Goal: Task Accomplishment & Management: Manage account settings

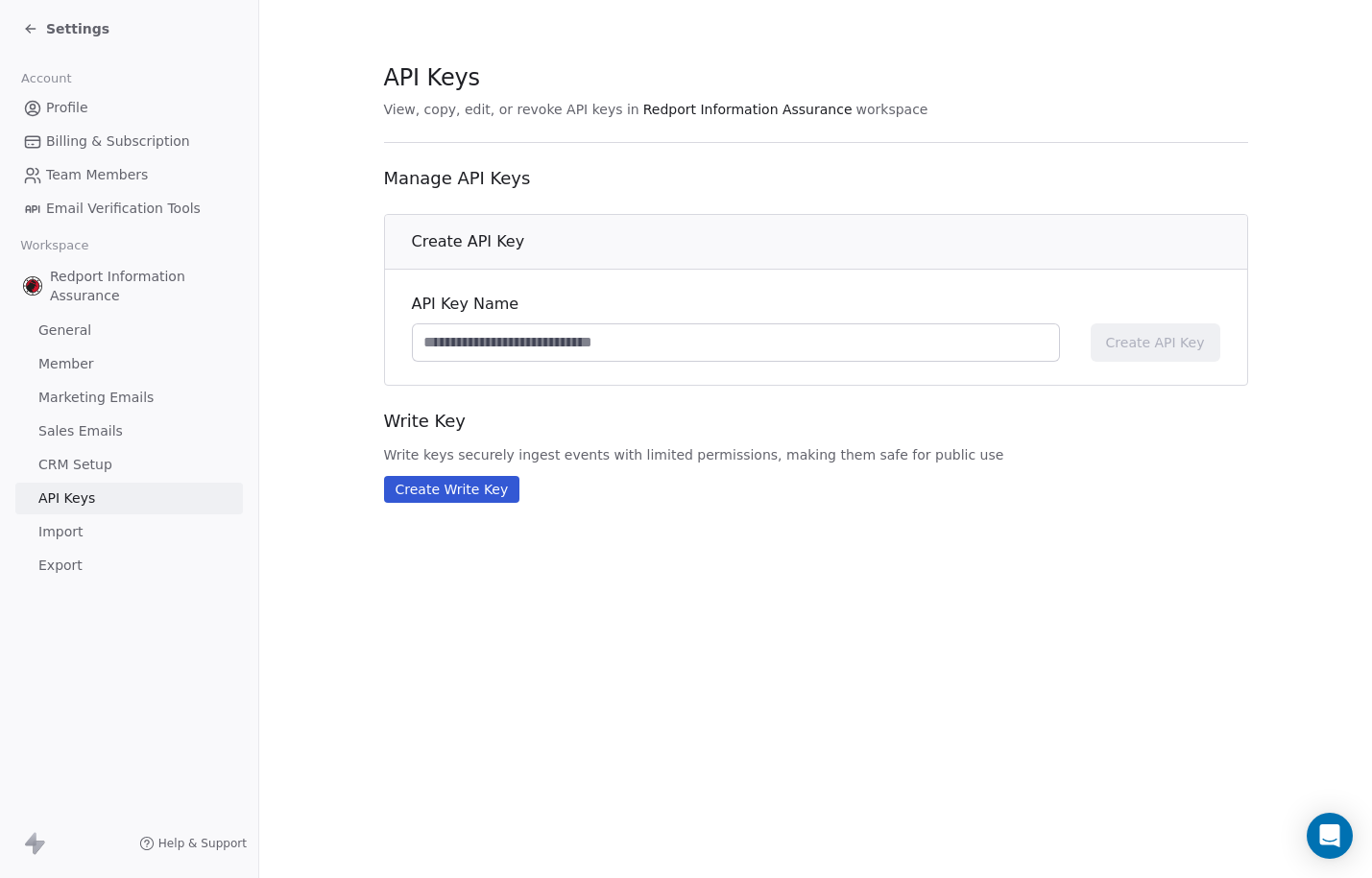
click at [33, 30] on icon at bounding box center [30, 28] width 15 height 15
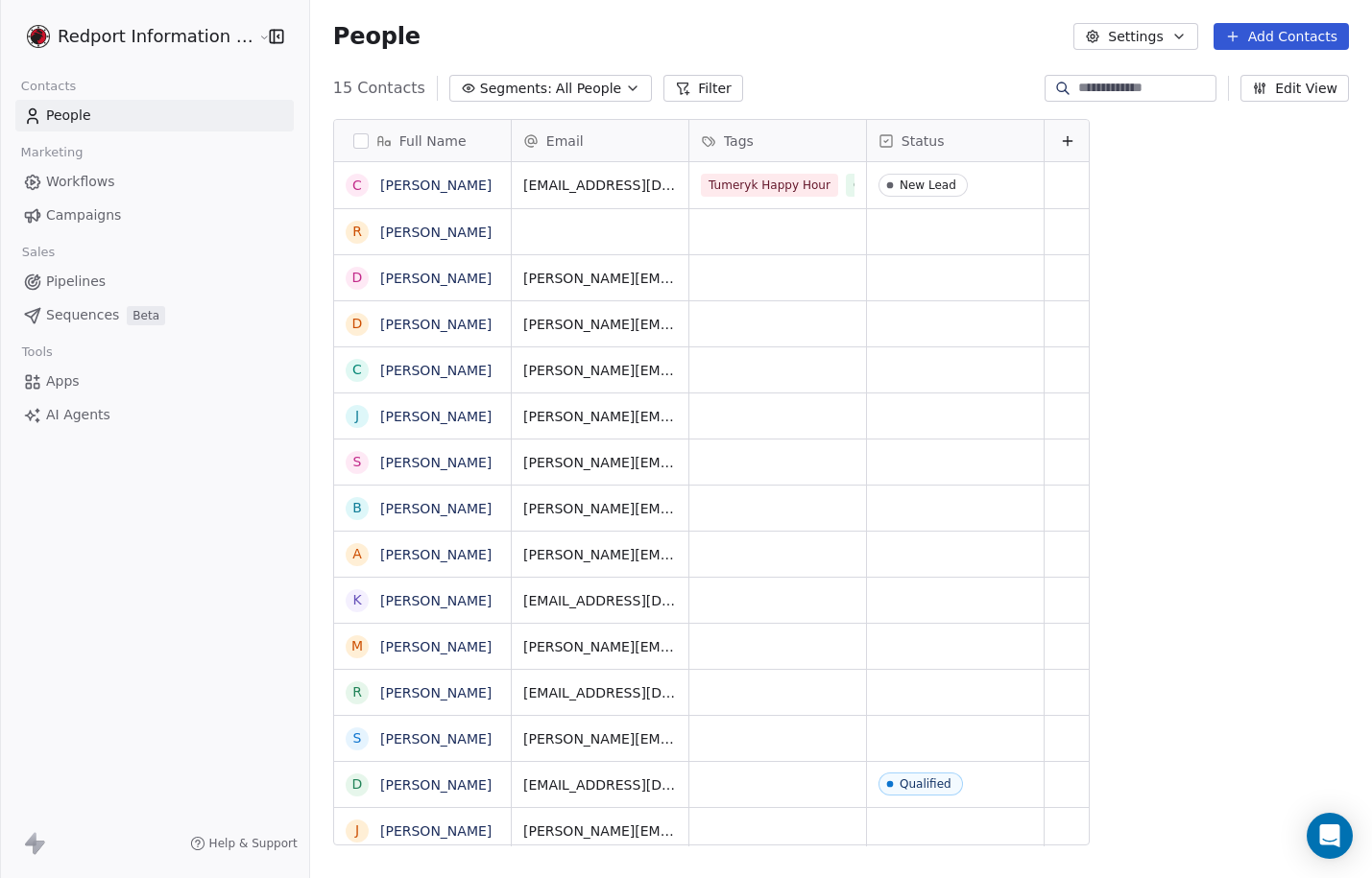
scroll to position [758, 1062]
click at [1290, 87] on button "Edit View" at bounding box center [1294, 88] width 109 height 27
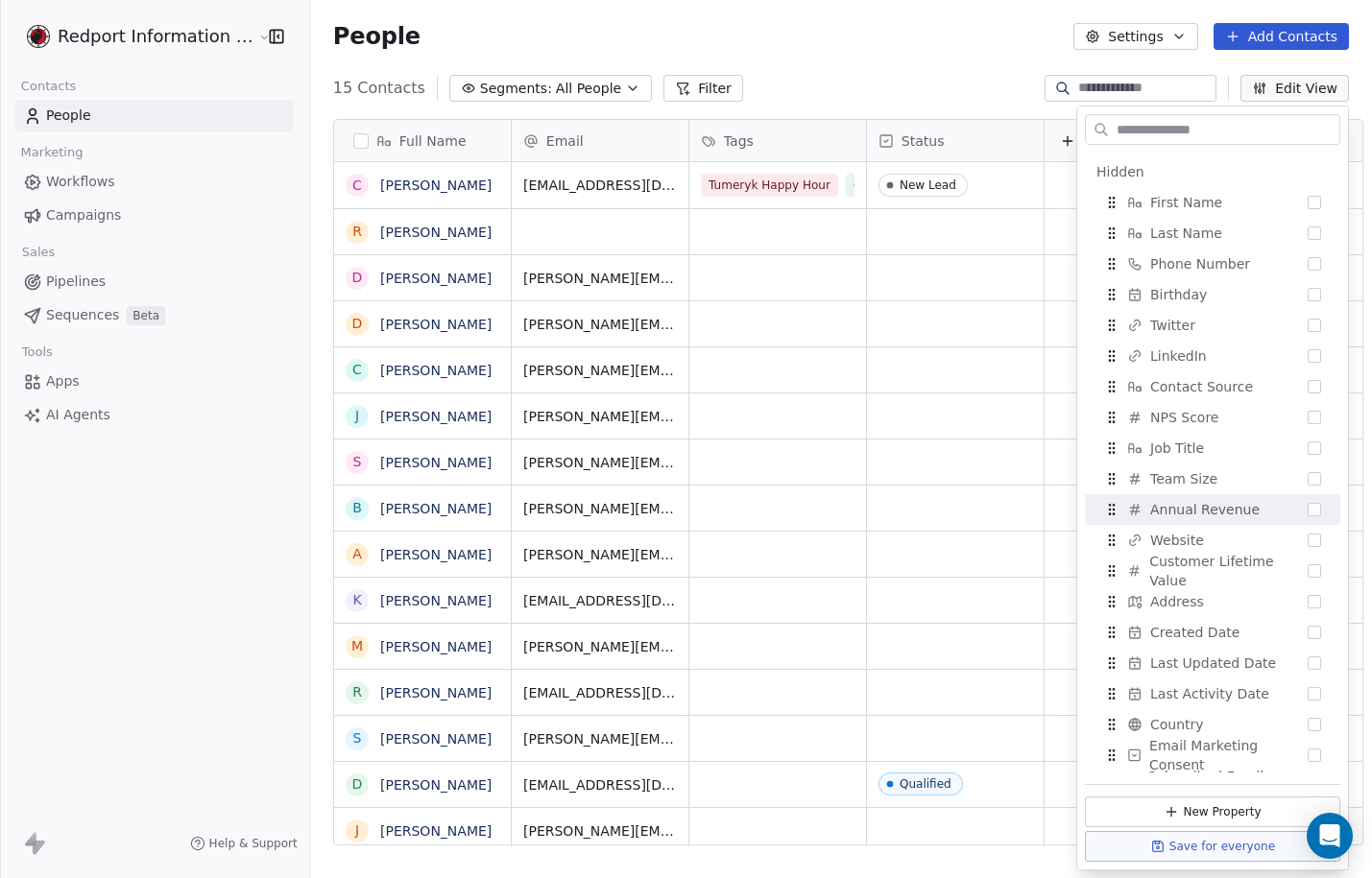
scroll to position [263, 0]
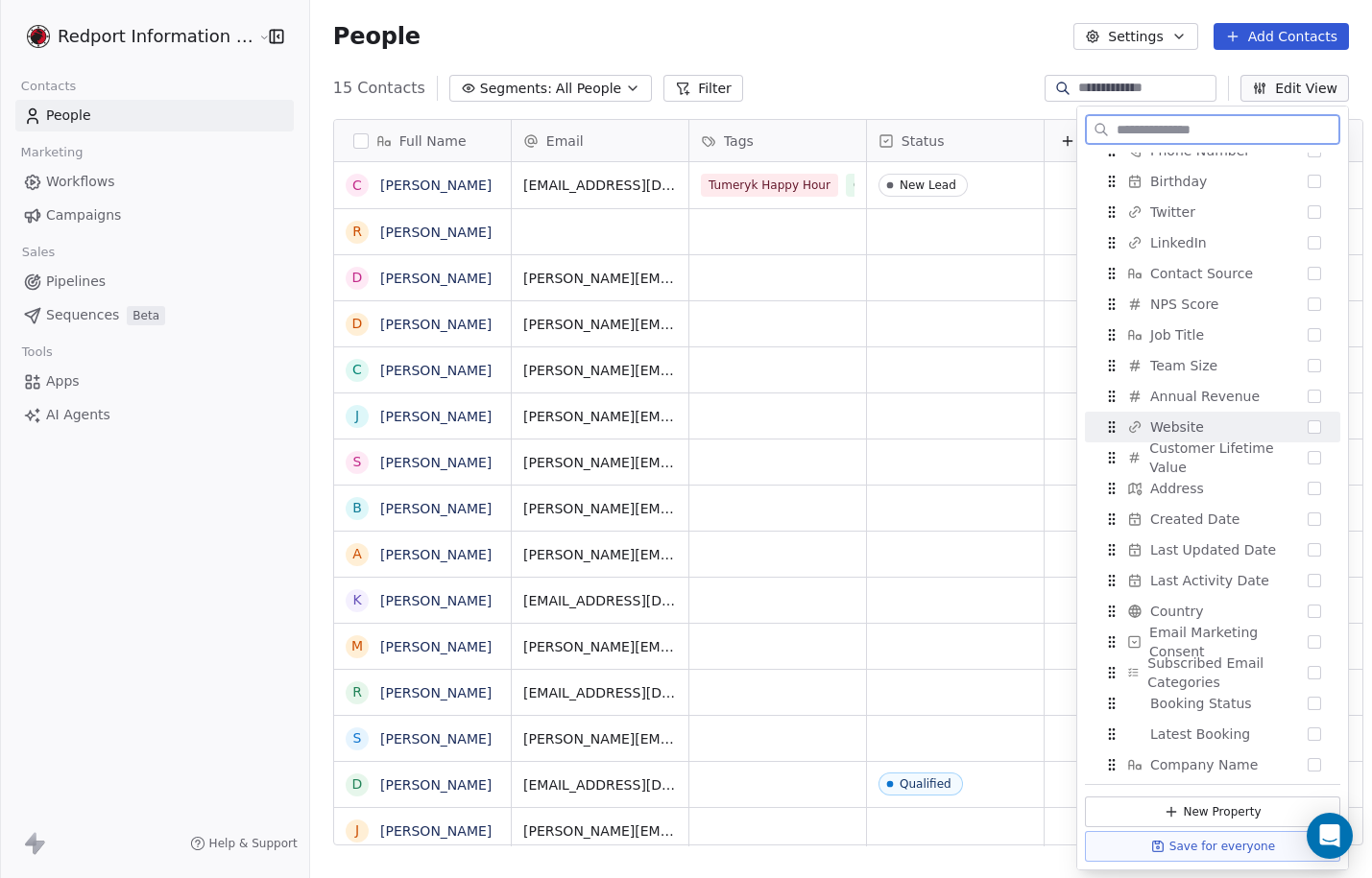
click at [1209, 423] on div "Website" at bounding box center [1212, 427] width 240 height 31
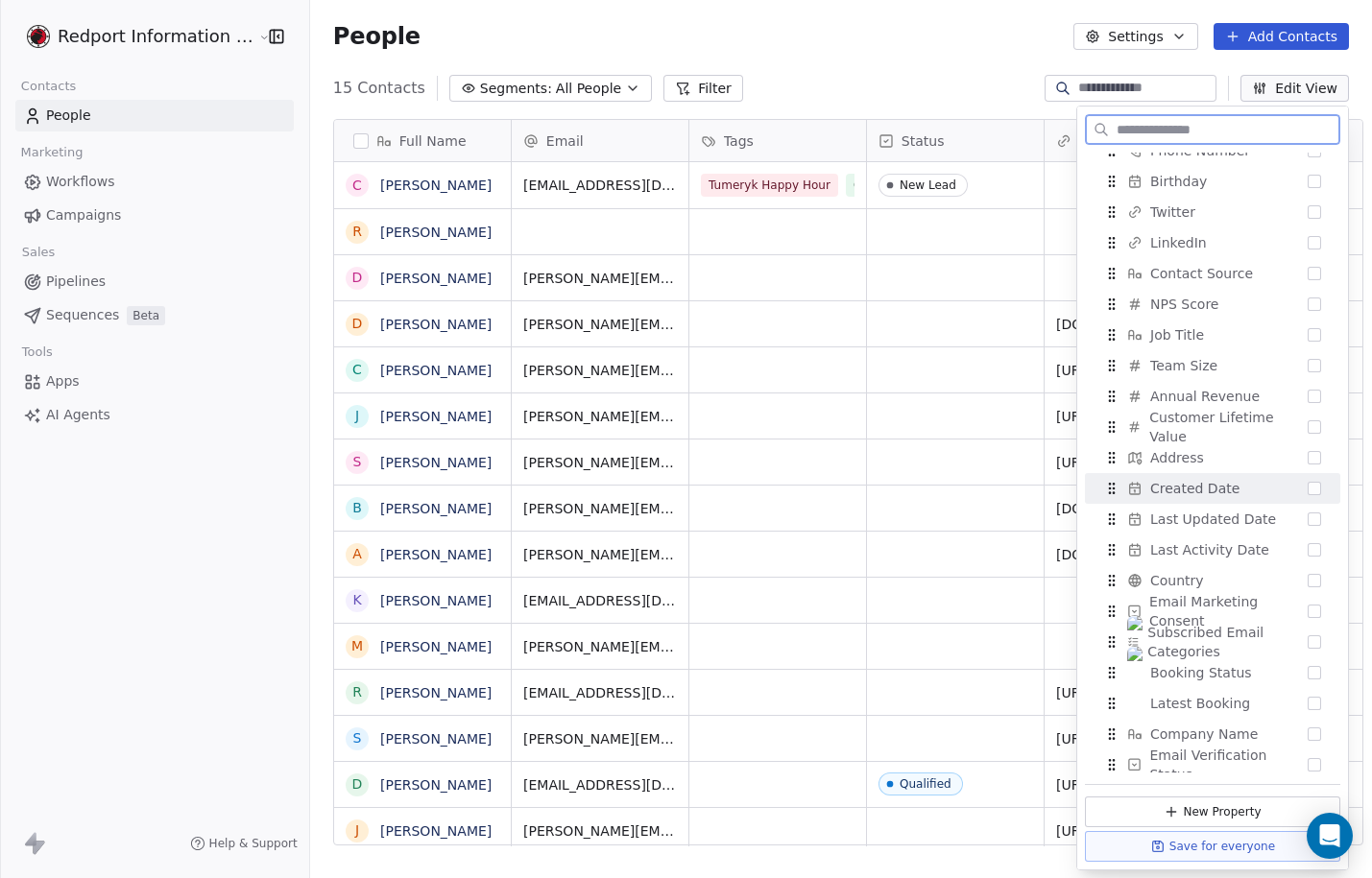
click at [1211, 492] on span "Created Date" at bounding box center [1195, 487] width 90 height 19
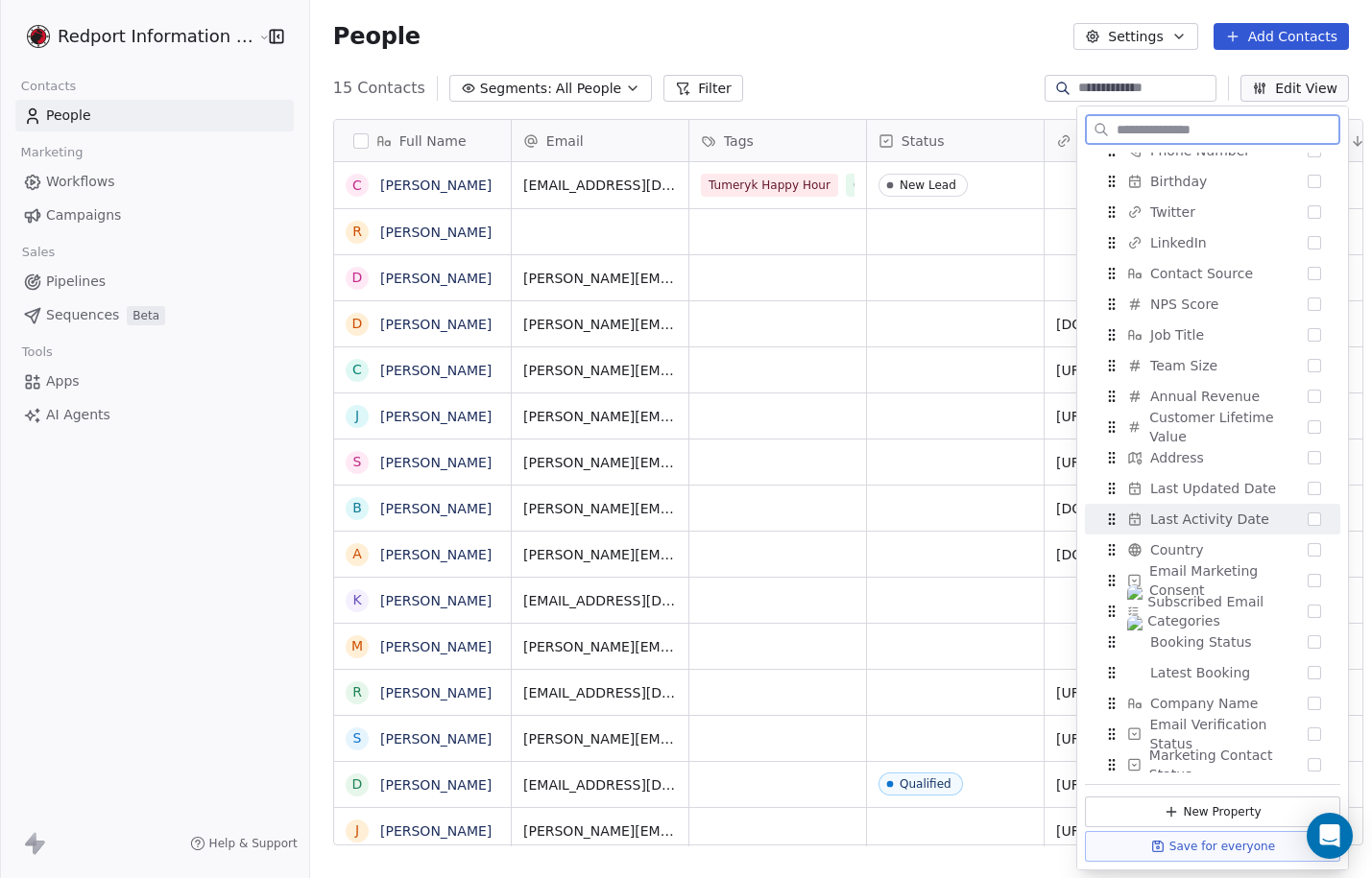
click at [1215, 513] on span "Last Activity Date" at bounding box center [1208, 518] width 119 height 19
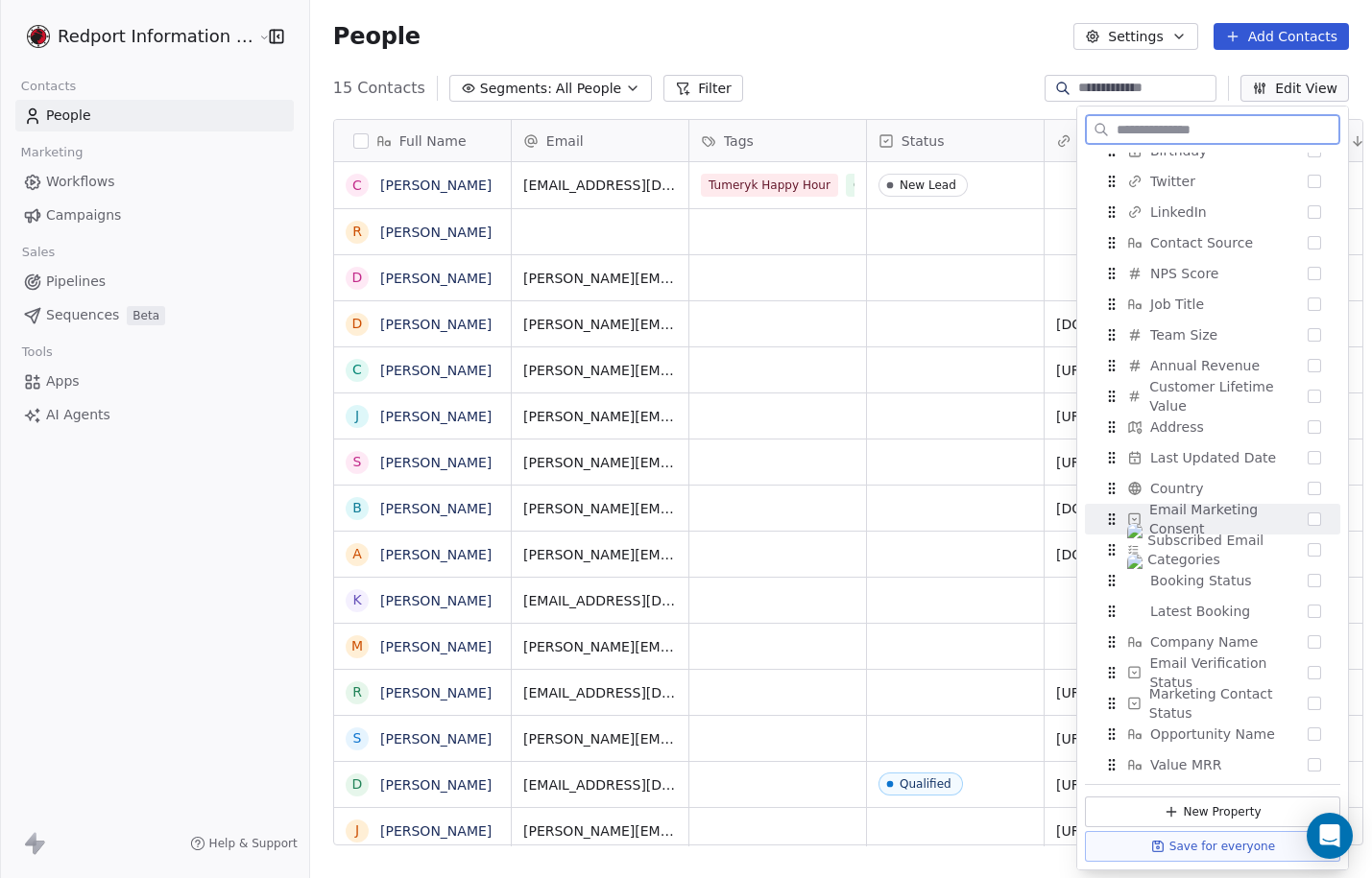
scroll to position [394, 0]
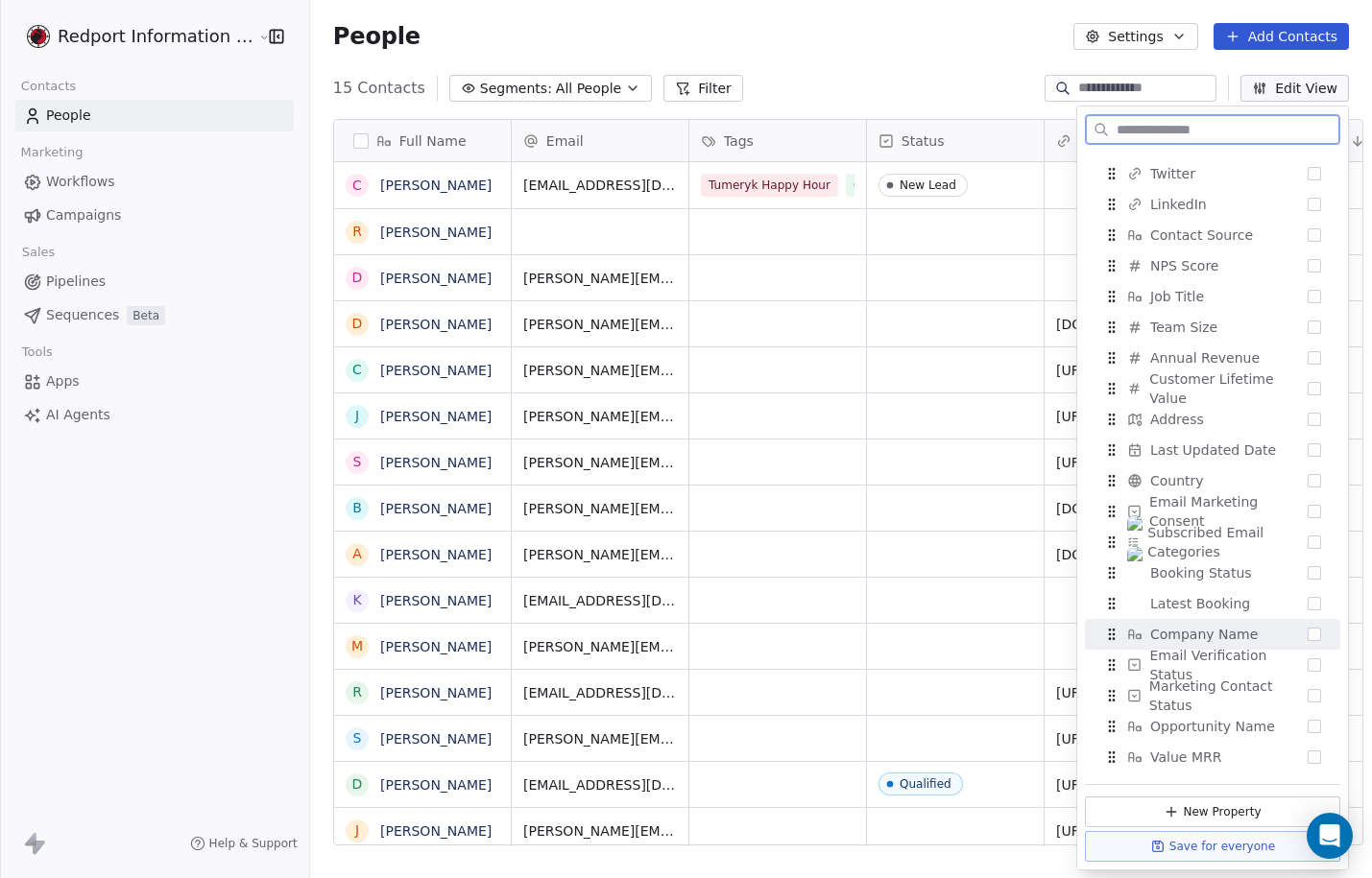
click at [1228, 629] on span "Company Name" at bounding box center [1203, 634] width 108 height 19
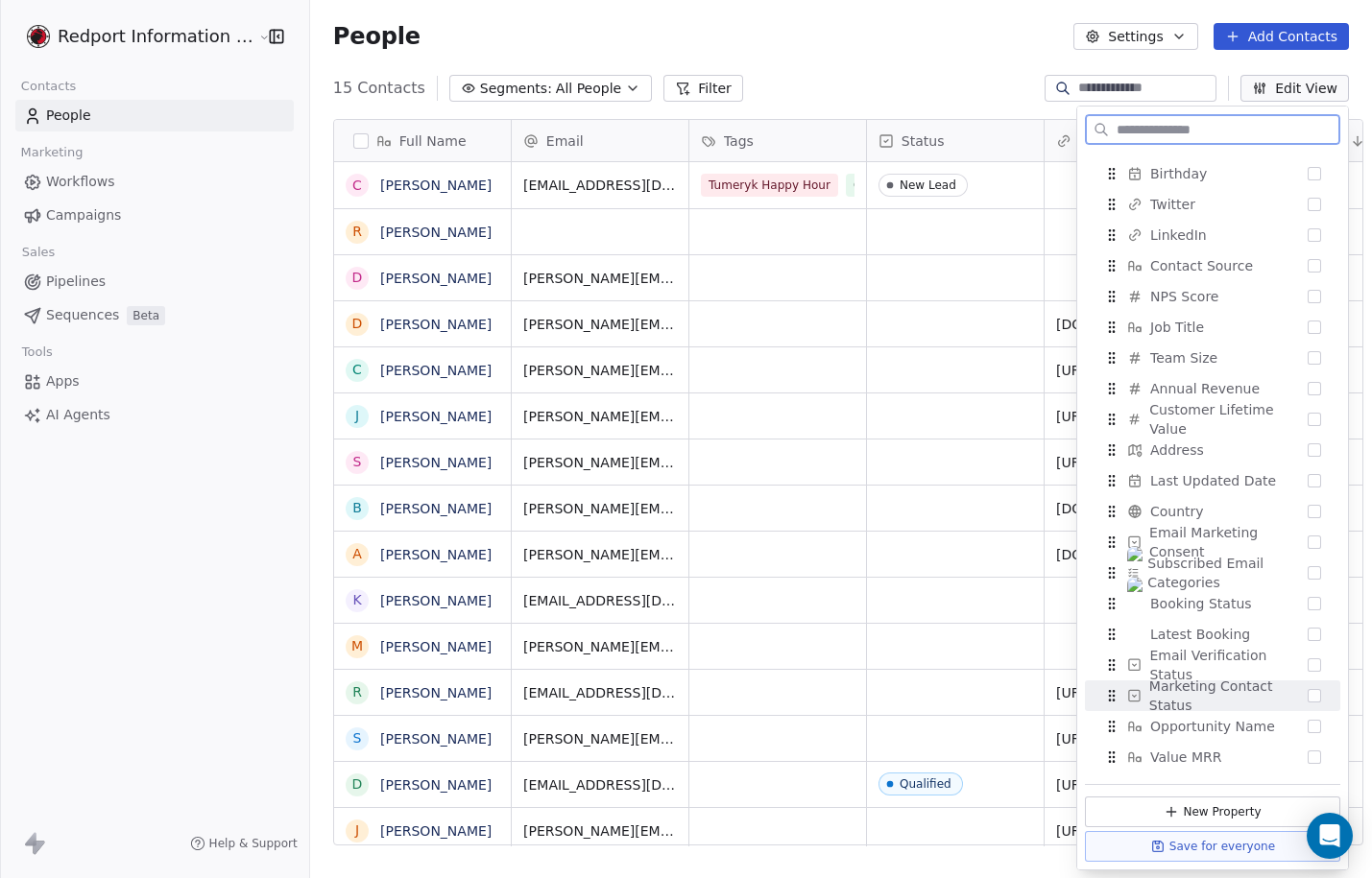
click at [1215, 680] on span "Marketing Contact Status" at bounding box center [1227, 696] width 159 height 39
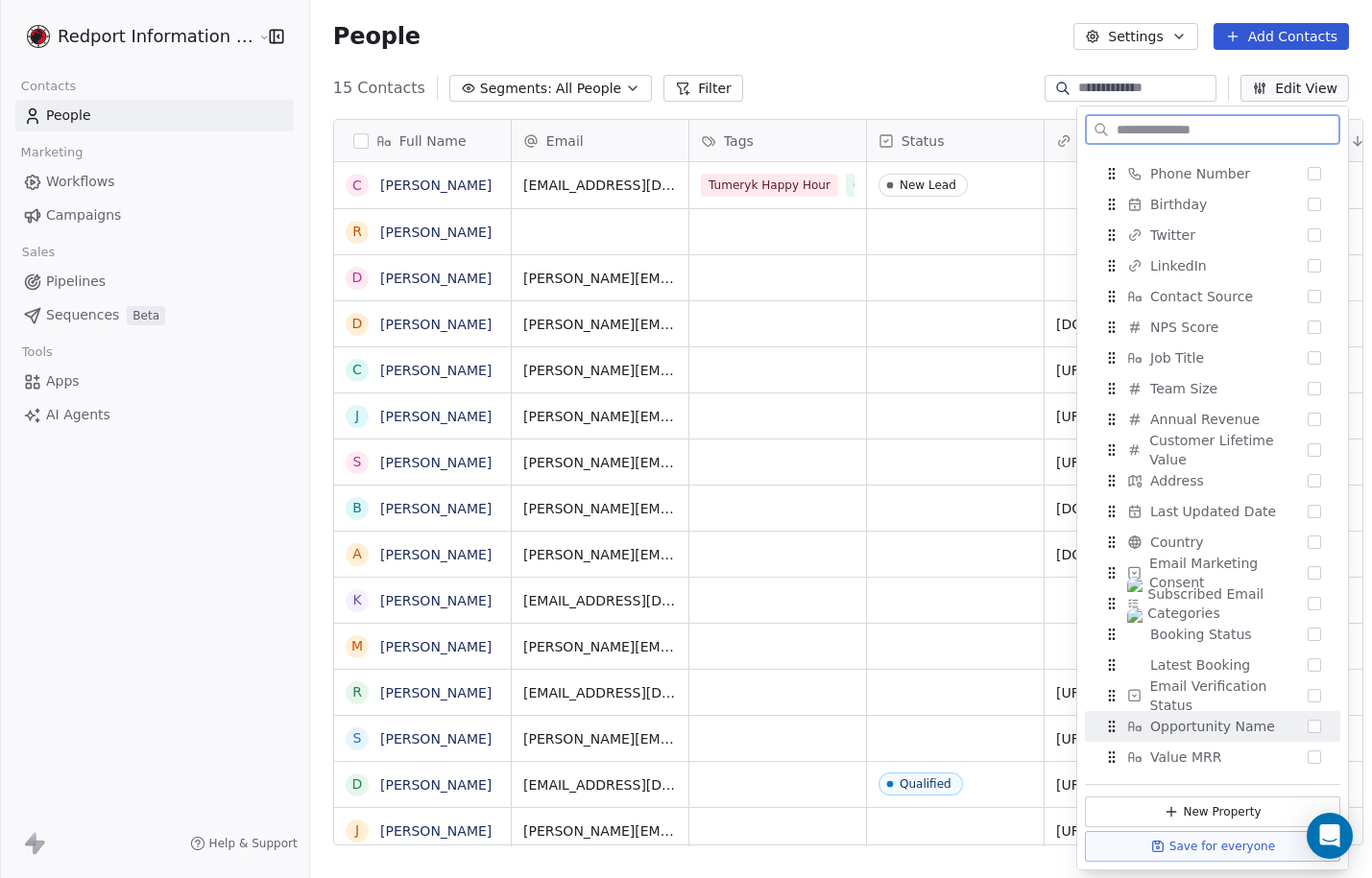
click at [1216, 721] on span "Opportunity Name" at bounding box center [1211, 726] width 125 height 19
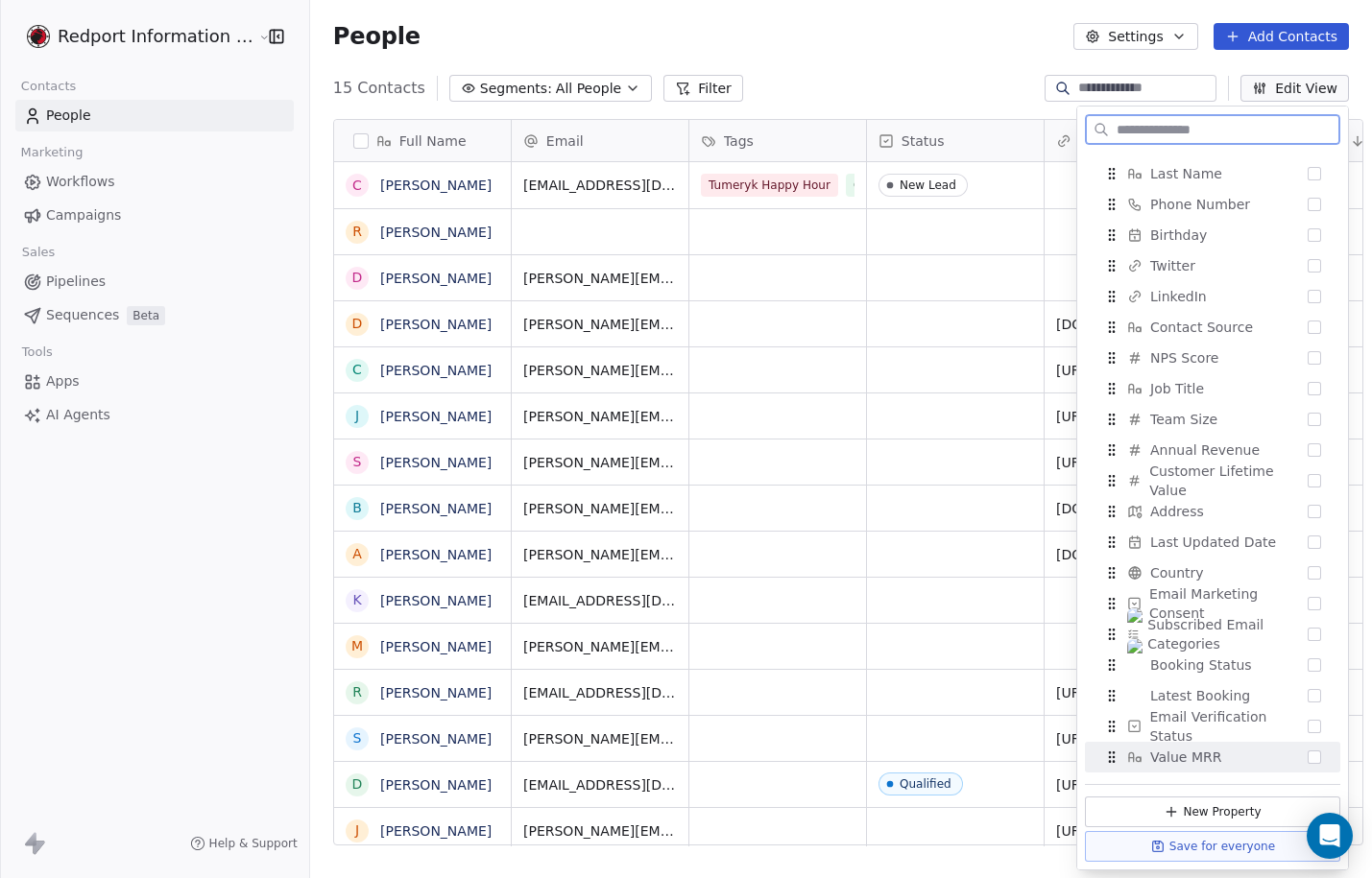
click at [1216, 750] on div "Value MRR" at bounding box center [1212, 756] width 240 height 31
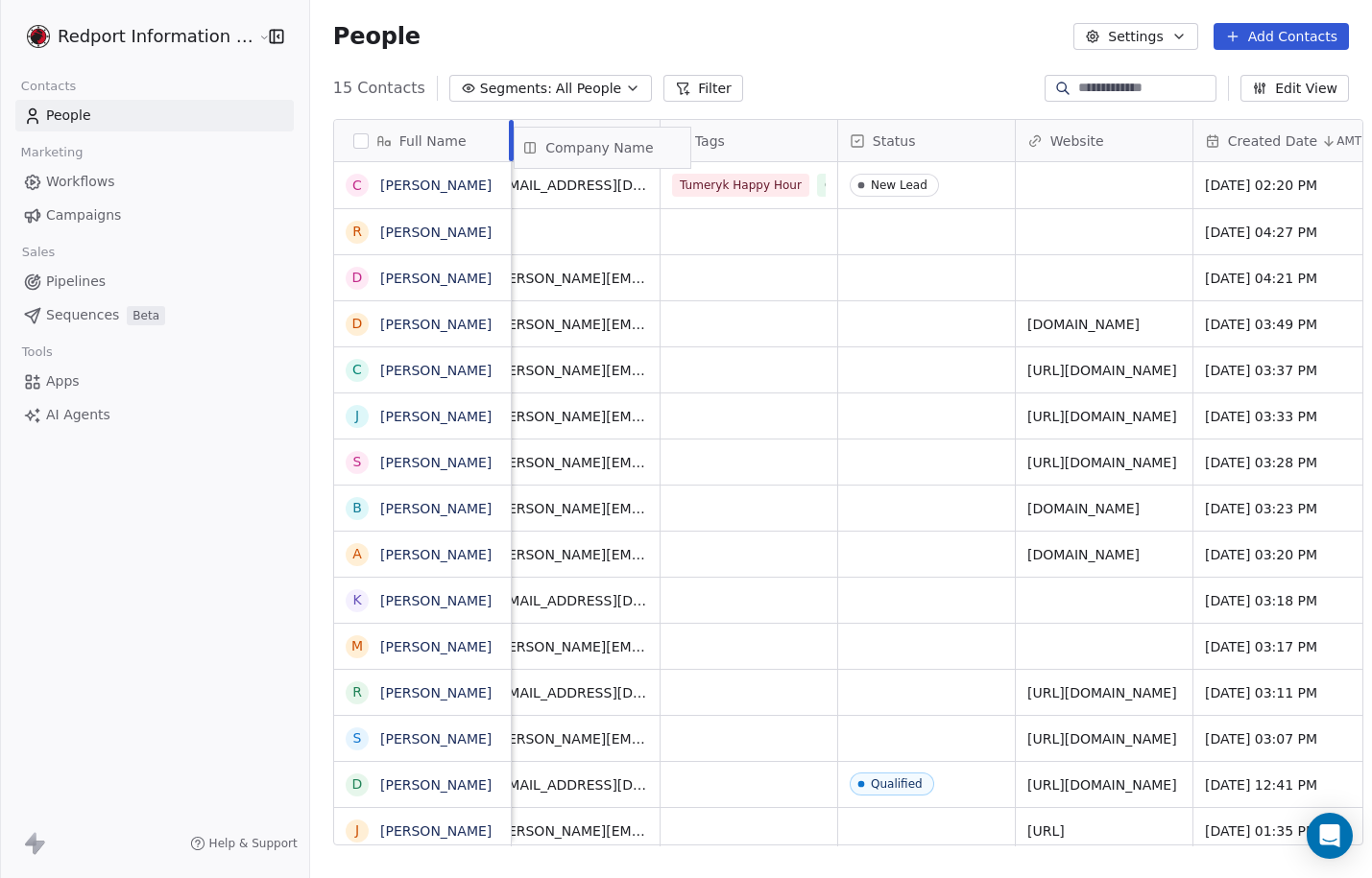
scroll to position [0, 0]
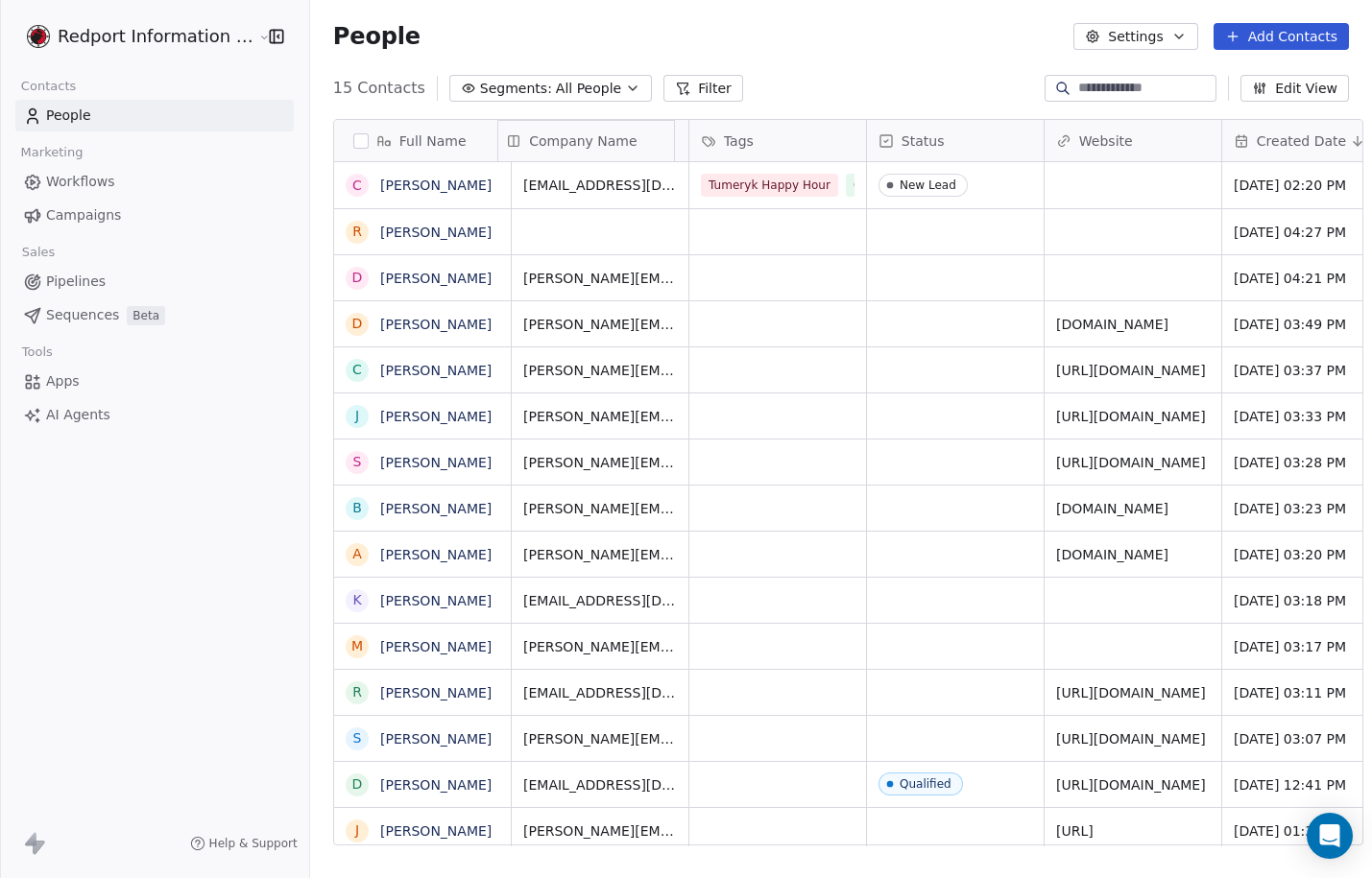
drag, startPoint x: 1056, startPoint y: 141, endPoint x: 568, endPoint y: 132, distance: 488.1
click at [568, 132] on div "Full Name C [PERSON_NAME] R [PERSON_NAME] D [PERSON_NAME] D [PERSON_NAME] C [PE…" at bounding box center [848, 482] width 1028 height 727
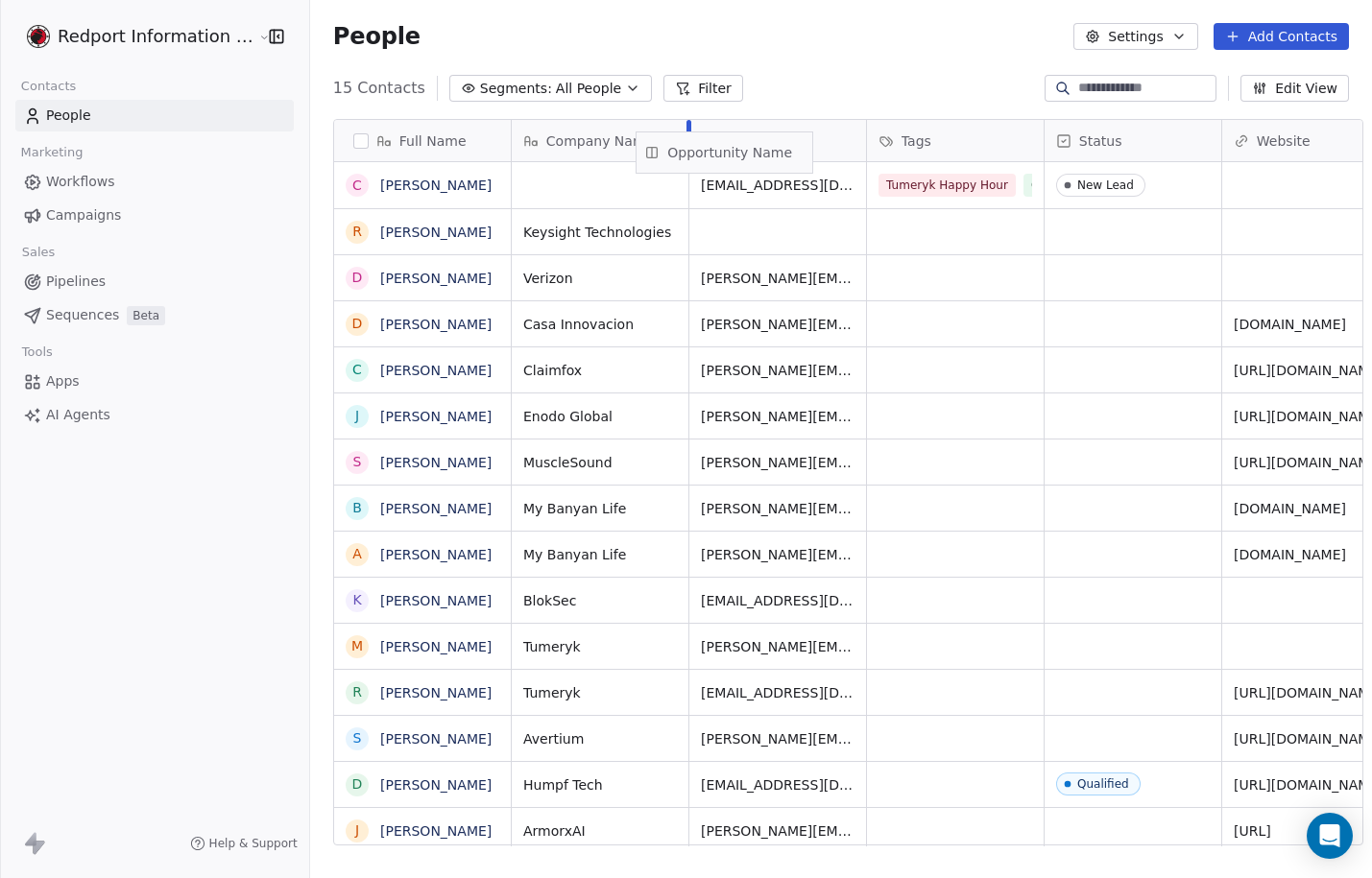
drag, startPoint x: 1052, startPoint y: 140, endPoint x: 756, endPoint y: 150, distance: 296.2
click at [756, 150] on div "Full Name C [PERSON_NAME] R [PERSON_NAME] D [PERSON_NAME] D [PERSON_NAME] C [PE…" at bounding box center [848, 482] width 1028 height 727
